Goal: Navigation & Orientation: Find specific page/section

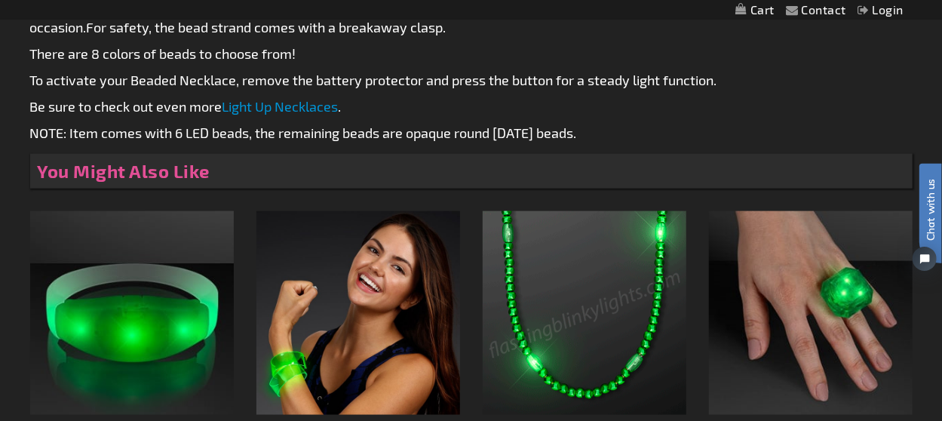
scroll to position [905, 0]
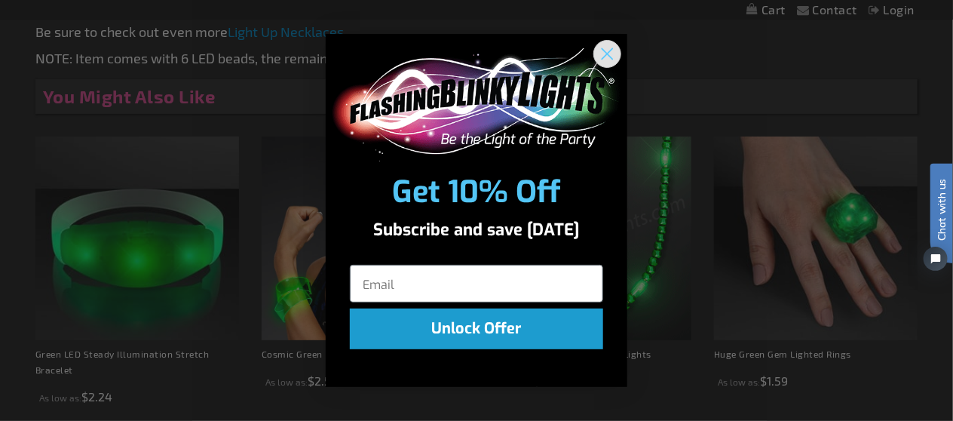
click at [619, 56] on circle "Close dialog" at bounding box center [607, 53] width 25 height 25
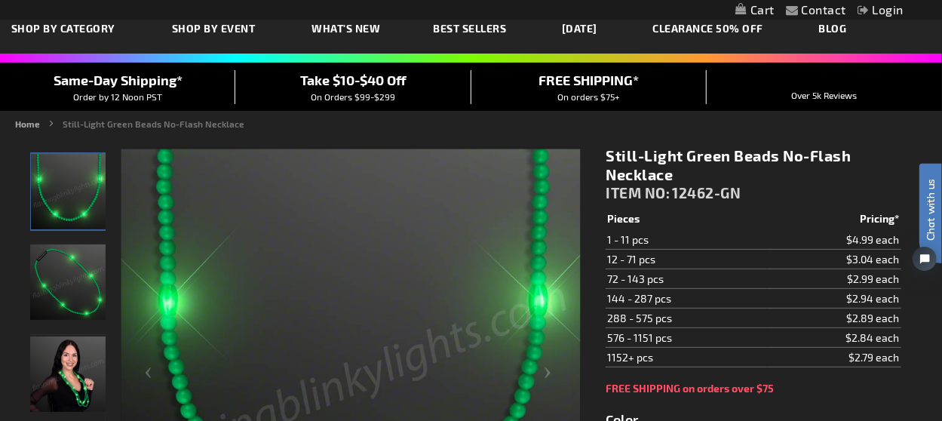
scroll to position [0, 0]
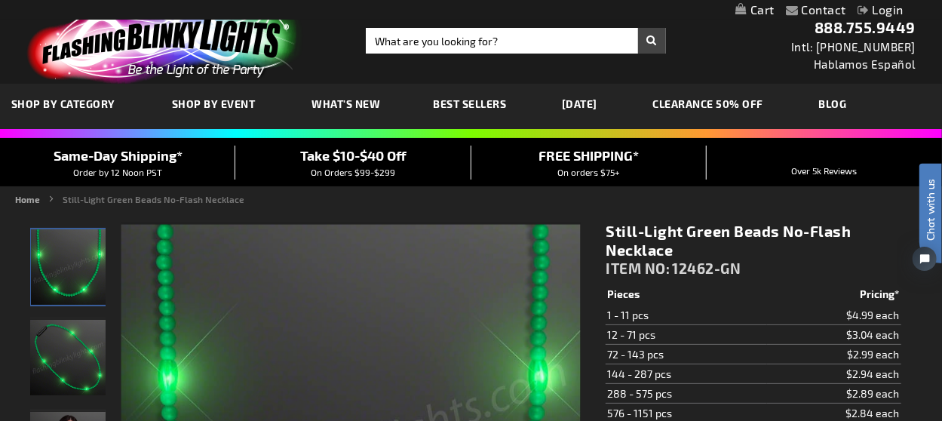
click at [449, 100] on span "Best Sellers" at bounding box center [469, 103] width 73 height 13
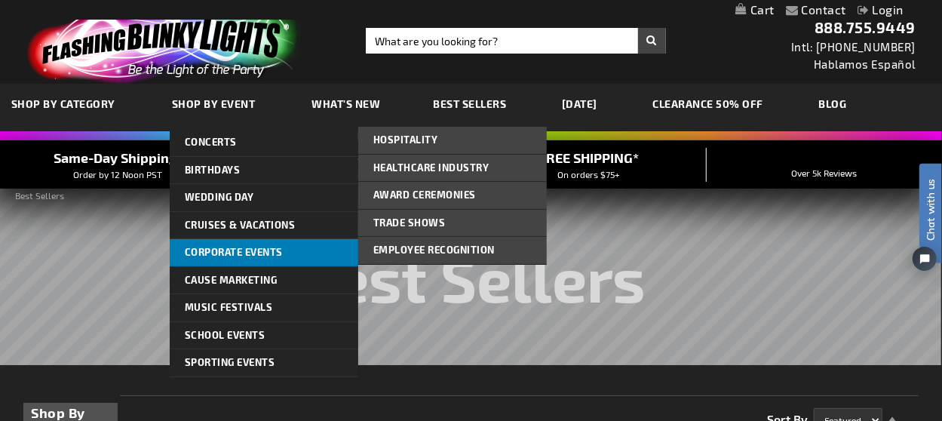
click at [249, 247] on span "Corporate Events" at bounding box center [234, 252] width 98 height 12
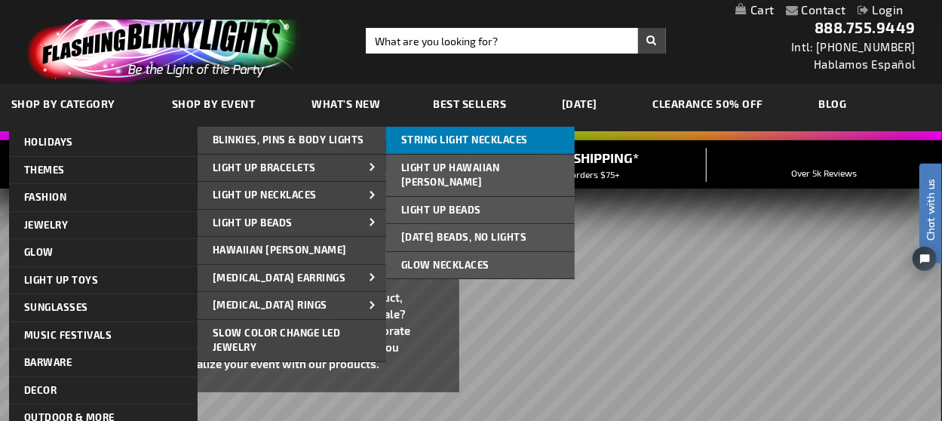
click at [473, 146] on link "String Light Necklaces" at bounding box center [480, 140] width 188 height 27
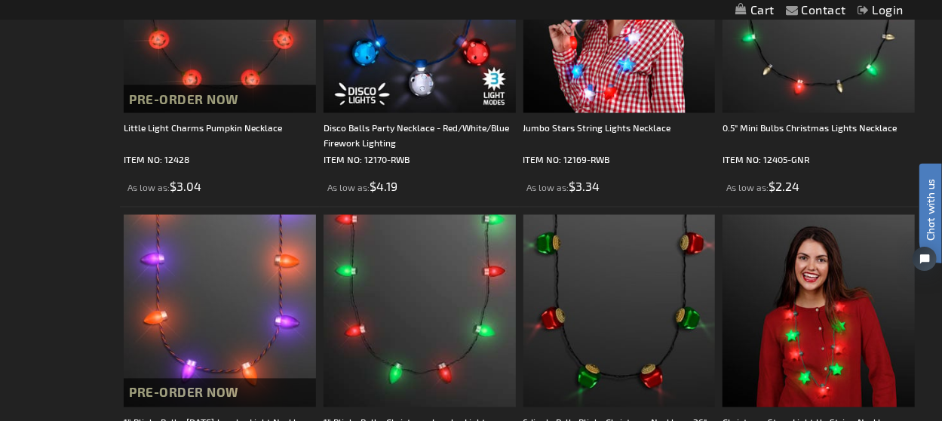
scroll to position [1282, 0]
